Goal: Find specific page/section: Find specific page/section

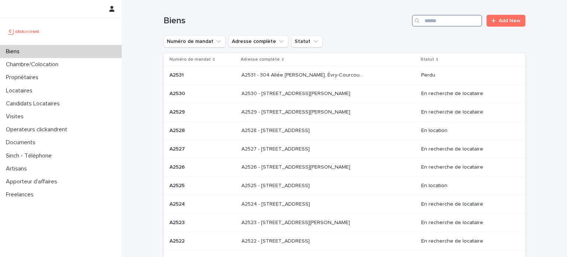
click at [428, 19] on input "Search" at bounding box center [447, 21] width 70 height 12
click at [14, 92] on p "Locataires" at bounding box center [20, 90] width 35 height 7
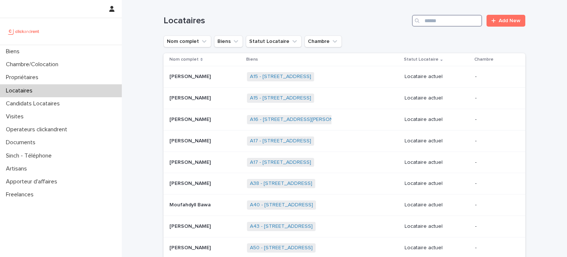
click at [449, 18] on input "Search" at bounding box center [447, 21] width 70 height 12
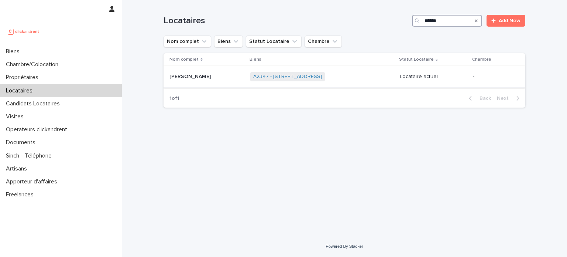
type input "******"
click at [194, 76] on p "[PERSON_NAME]" at bounding box center [190, 76] width 43 height 8
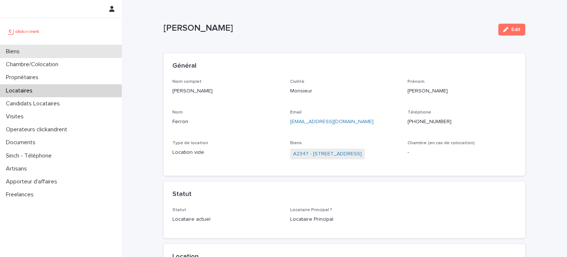
click at [16, 55] on div "Biens" at bounding box center [61, 51] width 122 height 13
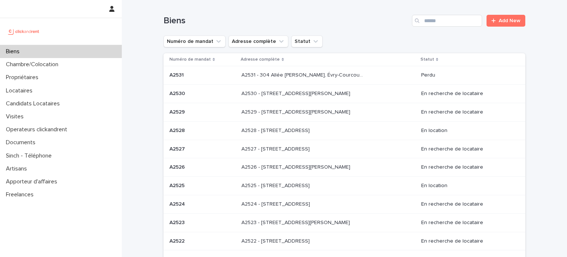
click at [419, 19] on div "Search" at bounding box center [418, 21] width 12 height 12
click at [433, 24] on input "Search" at bounding box center [447, 21] width 70 height 12
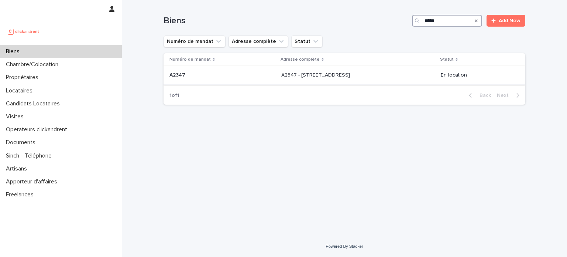
type input "*****"
click at [307, 79] on div "A2347 - [STREET_ADDRESS] - [STREET_ADDRESS]" at bounding box center [358, 75] width 154 height 12
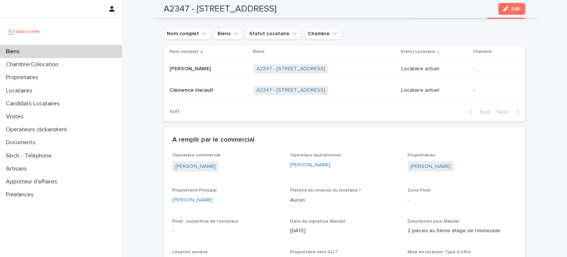
scroll to position [274, 0]
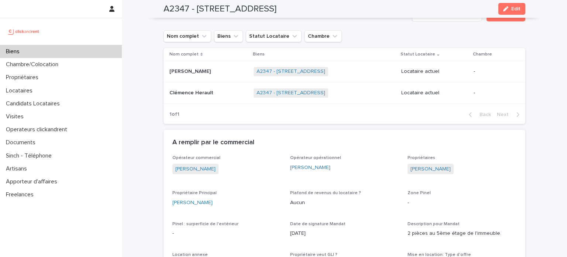
click at [198, 94] on p "Clémence Herault" at bounding box center [191, 92] width 45 height 8
